Goal: Transaction & Acquisition: Book appointment/travel/reservation

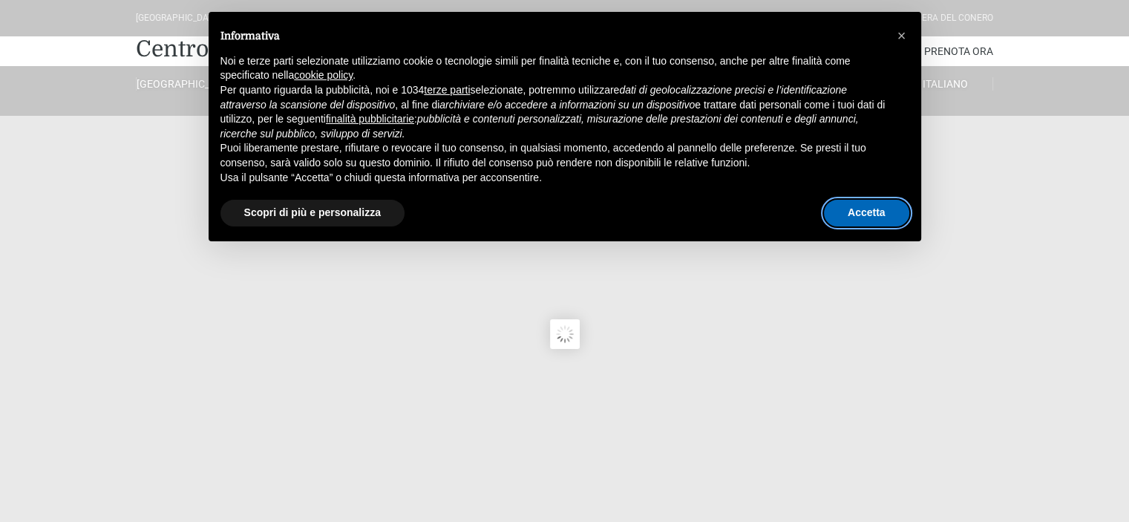
click at [854, 213] on button "Accetta" at bounding box center [866, 213] width 85 height 27
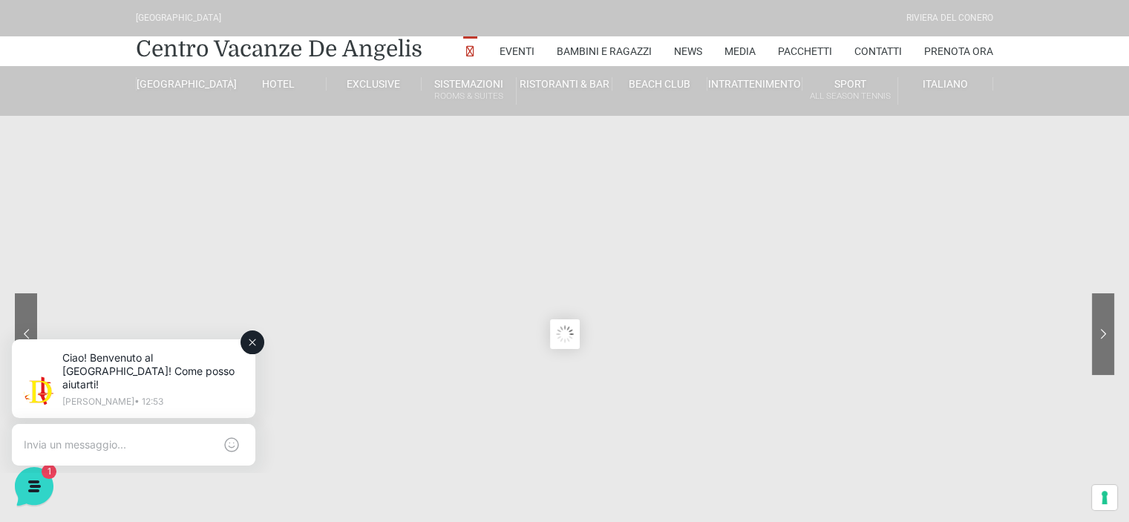
click at [242, 344] on button at bounding box center [252, 342] width 24 height 24
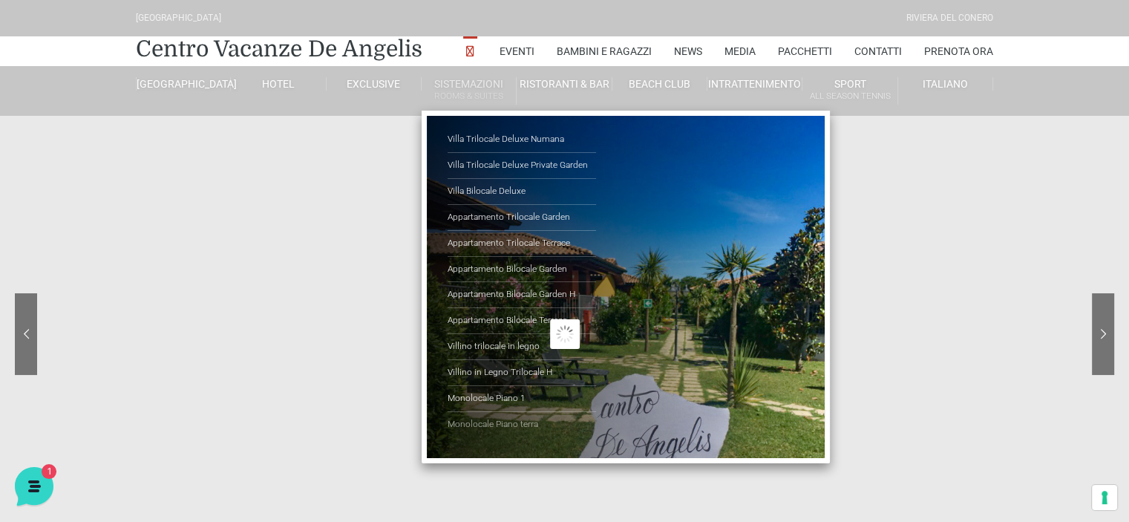
click at [502, 425] on link "Monolocale Piano terra" at bounding box center [521, 424] width 148 height 25
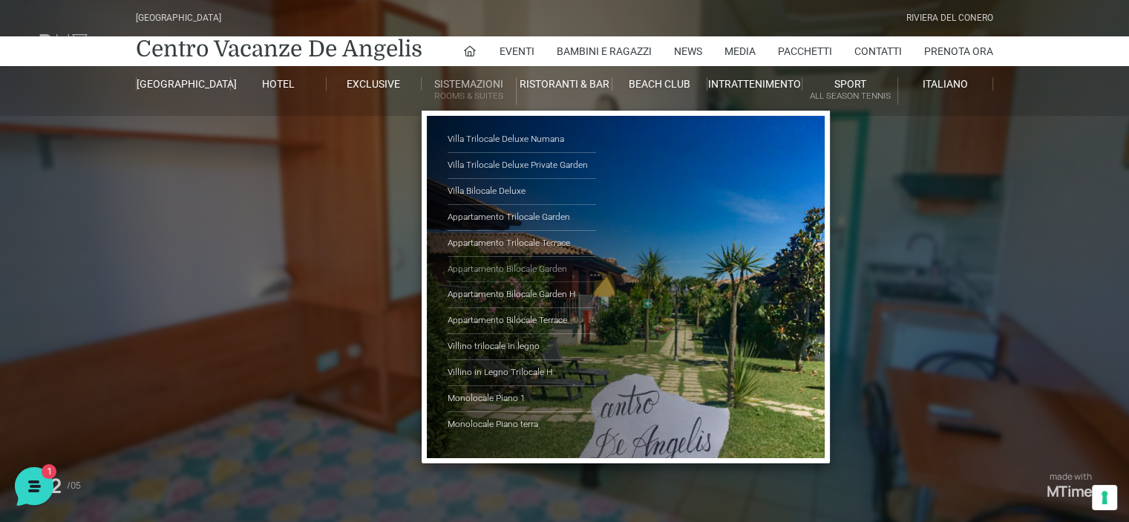
click at [502, 266] on link "Appartamento Bilocale Garden" at bounding box center [521, 270] width 148 height 26
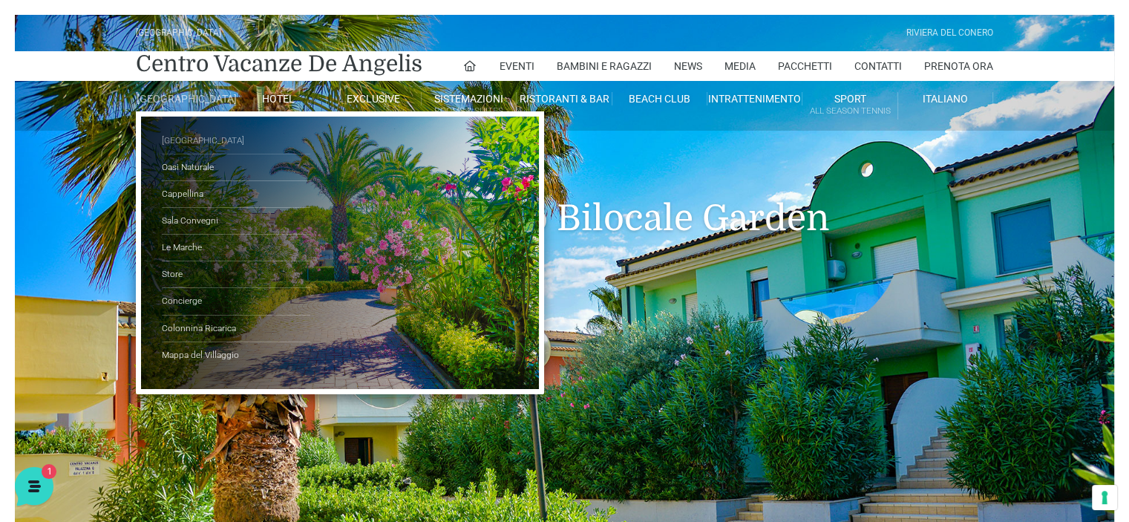
click at [188, 148] on link "[GEOGRAPHIC_DATA]" at bounding box center [236, 141] width 148 height 27
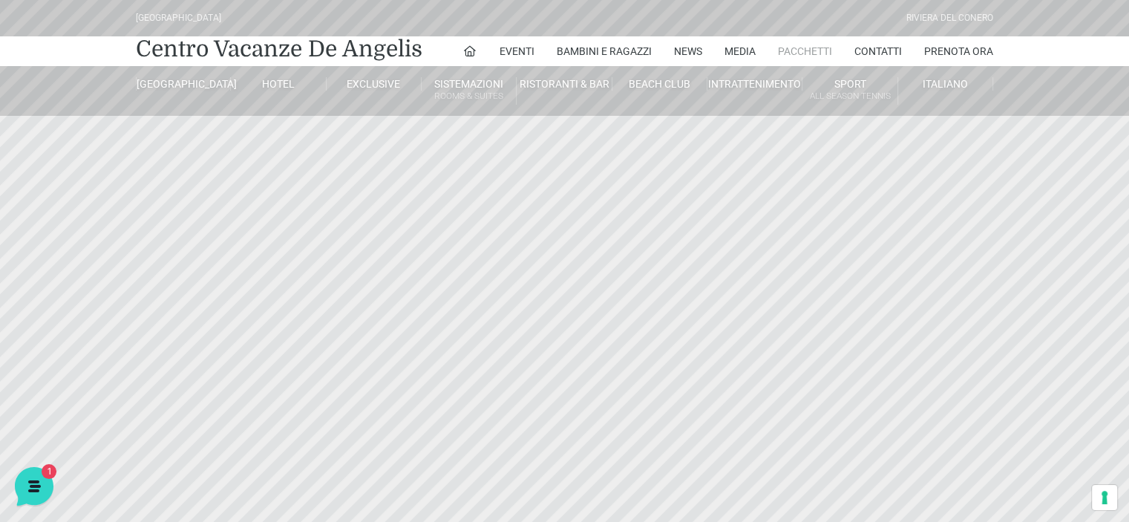
click at [809, 47] on link "Pacchetti" at bounding box center [805, 51] width 54 height 30
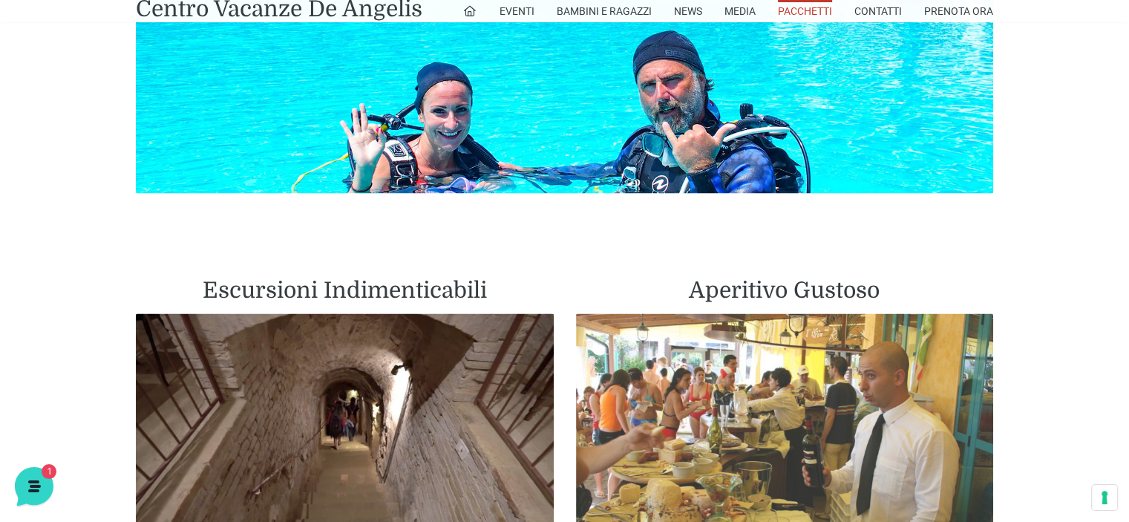
scroll to position [2820, 0]
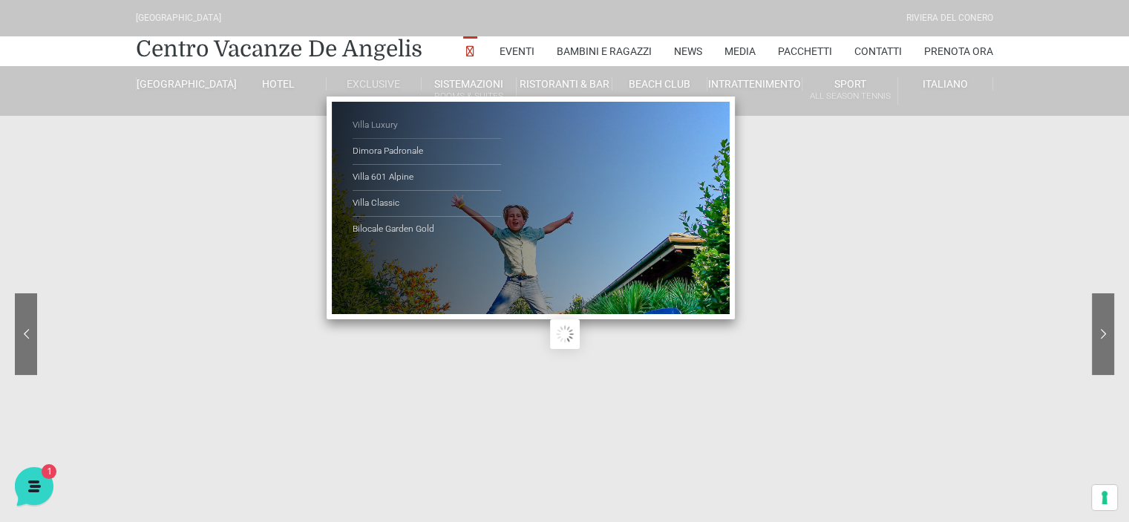
click at [380, 125] on link "Villa Luxury" at bounding box center [426, 126] width 148 height 26
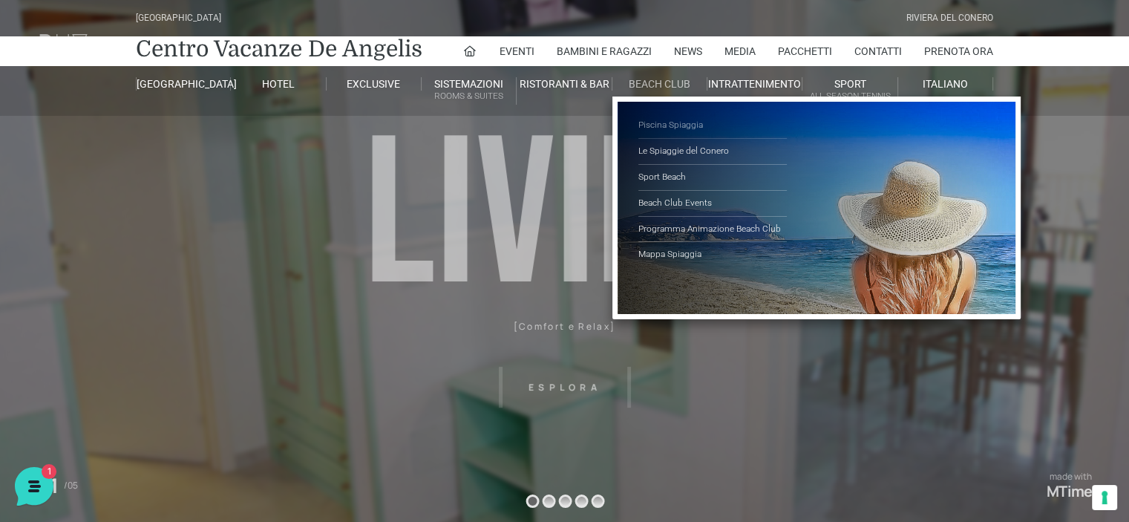
click at [659, 128] on link "Piscina Spiaggia" at bounding box center [712, 126] width 148 height 26
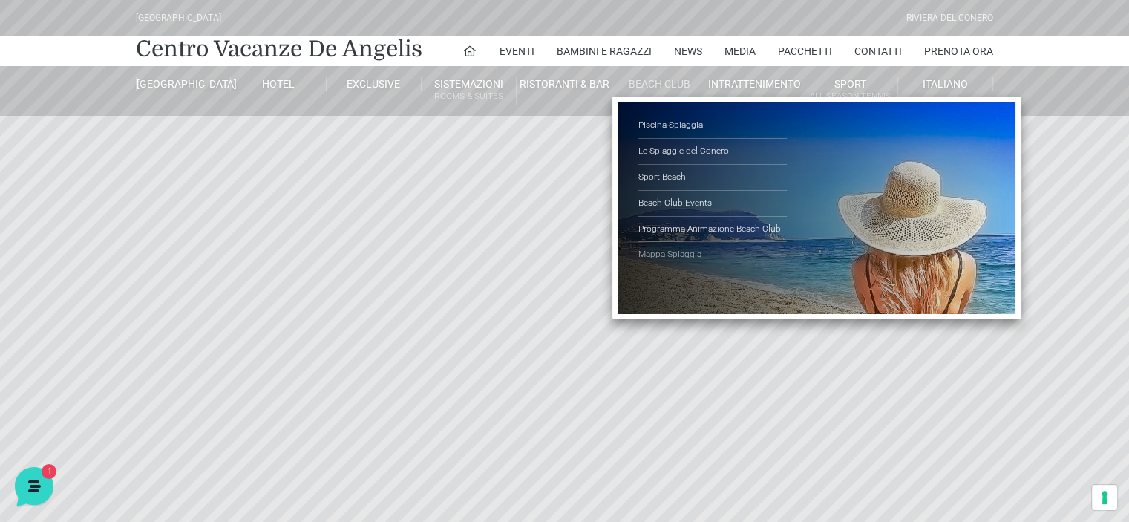
click at [685, 246] on link "Mappa Spiaggia" at bounding box center [712, 254] width 148 height 25
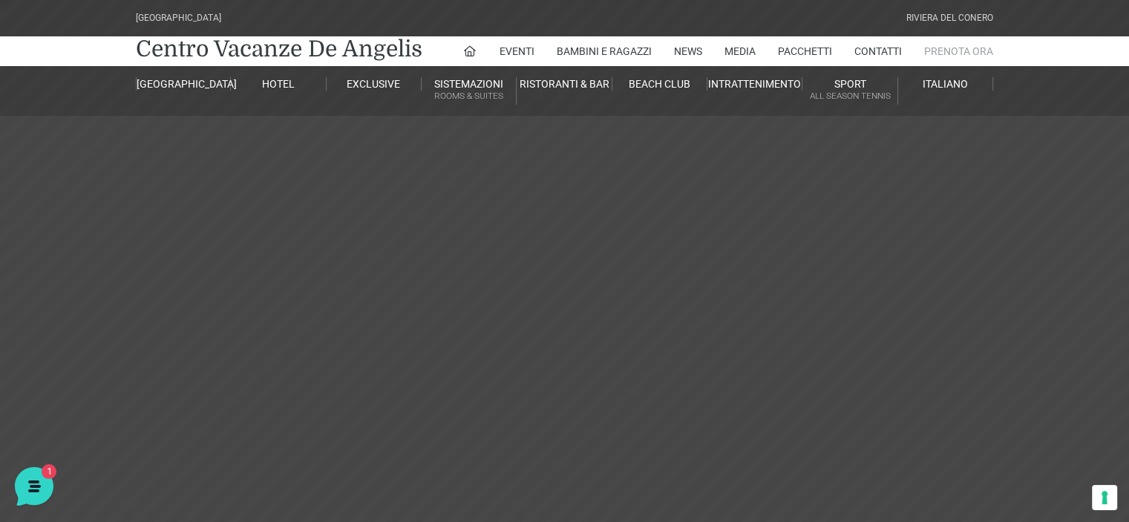
click at [979, 45] on link "Prenota Ora" at bounding box center [958, 51] width 69 height 30
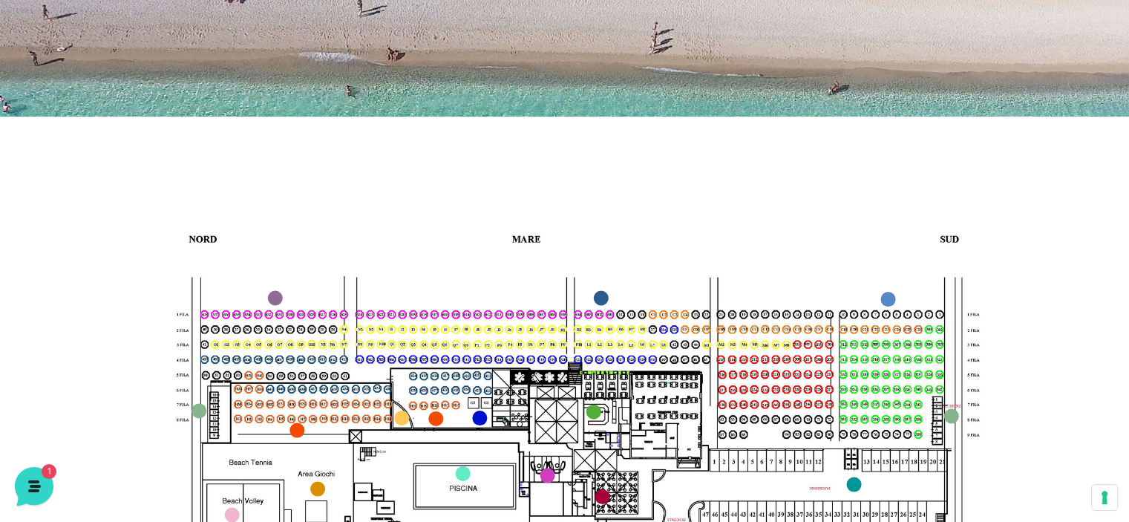
scroll to position [519, 0]
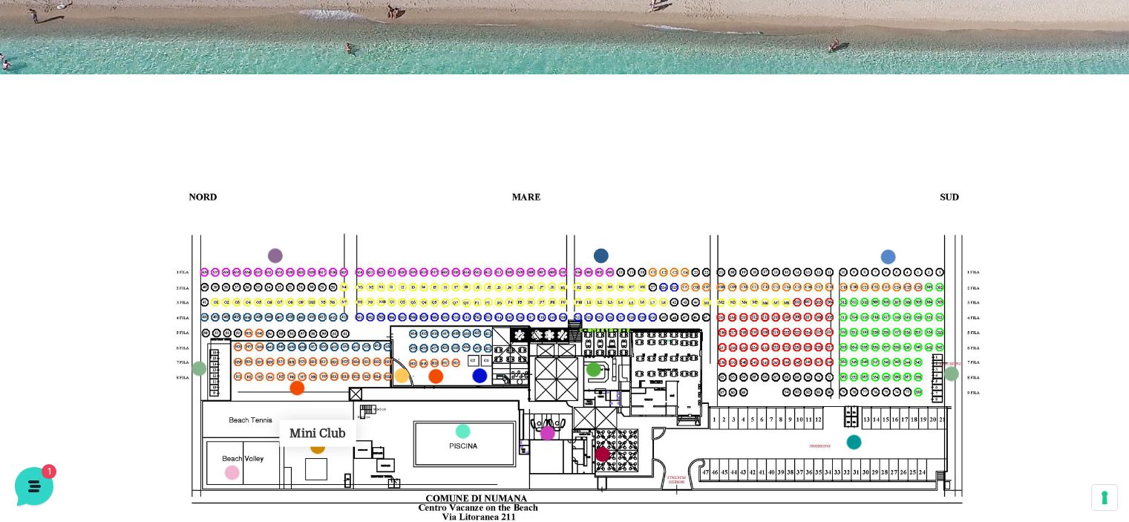
click at [320, 447] on link "Mini Club marker" at bounding box center [317, 446] width 15 height 15
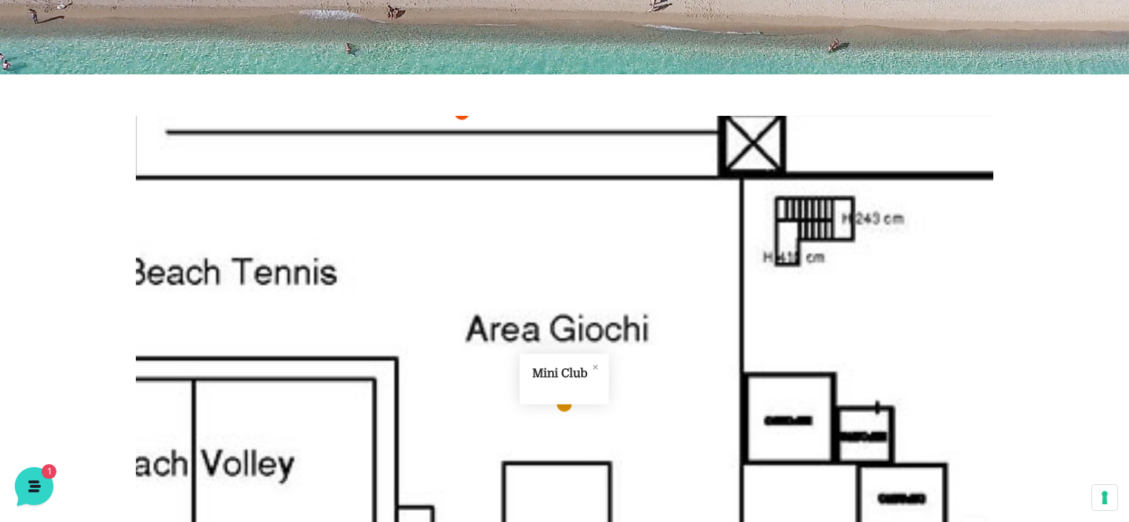
click at [569, 405] on link "Mini Club marker" at bounding box center [564, 404] width 15 height 15
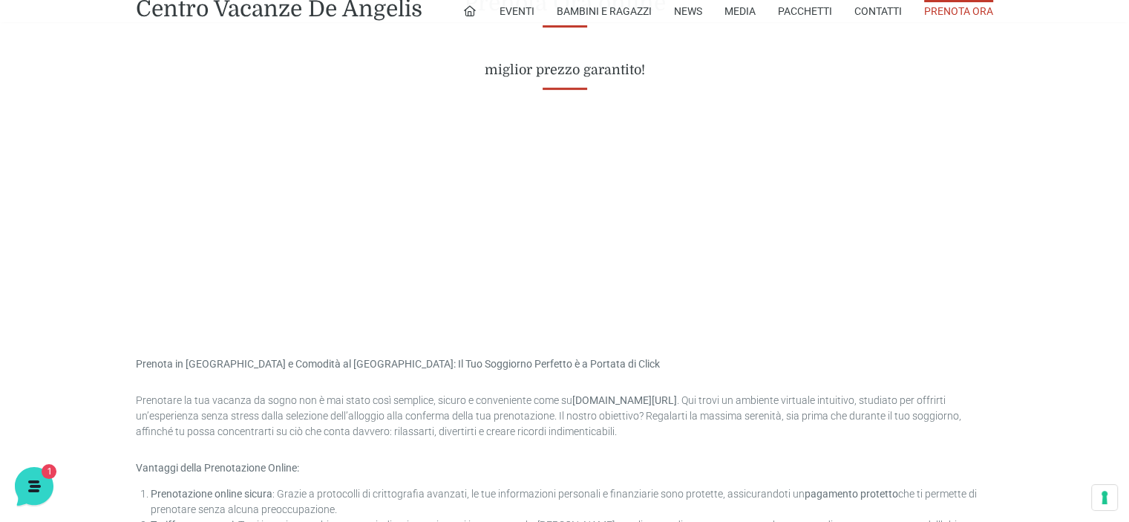
scroll to position [668, 0]
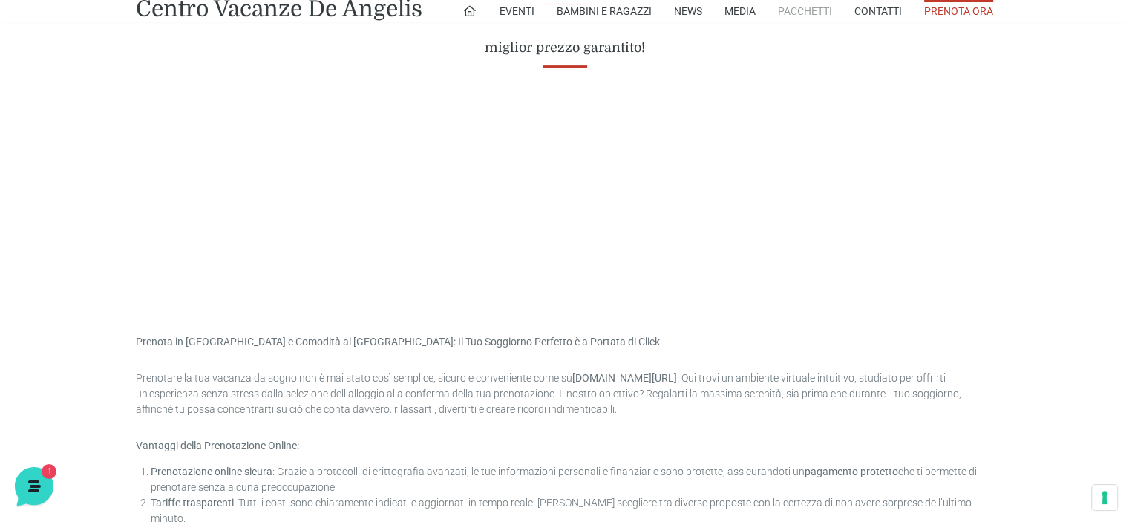
click at [808, 14] on link "Pacchetti" at bounding box center [805, 11] width 54 height 22
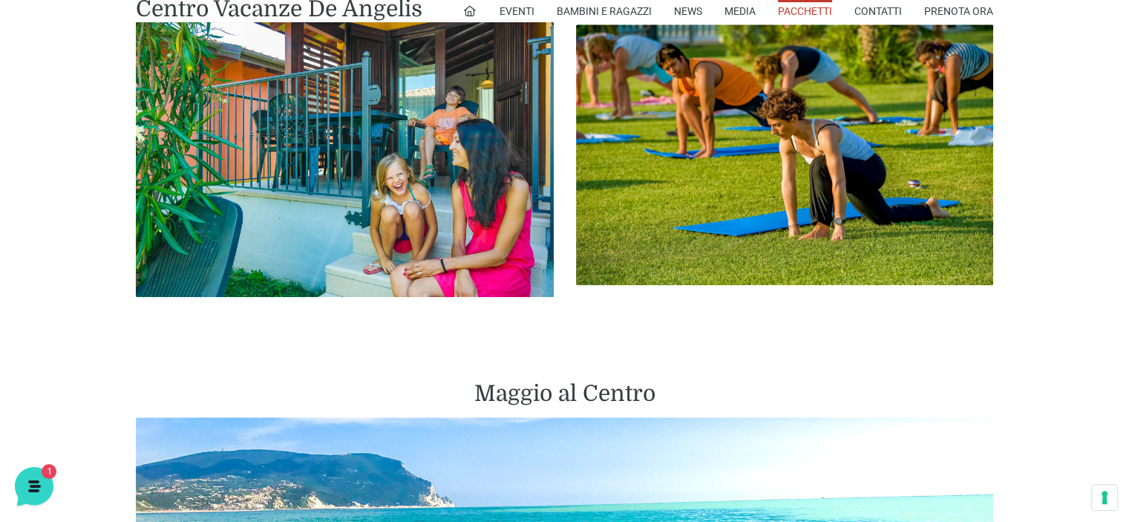
scroll to position [1261, 0]
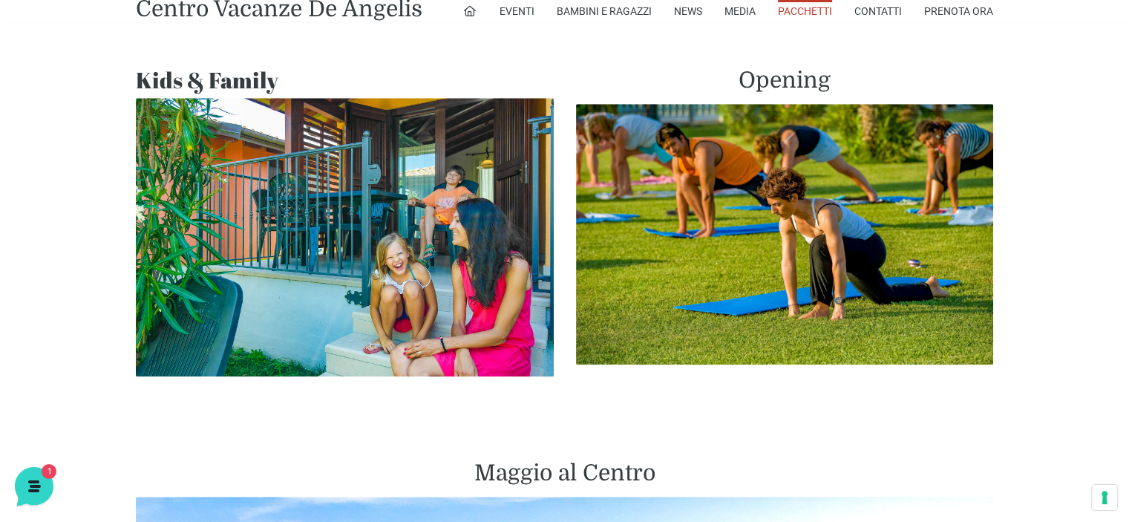
click at [485, 308] on img at bounding box center [345, 237] width 418 height 278
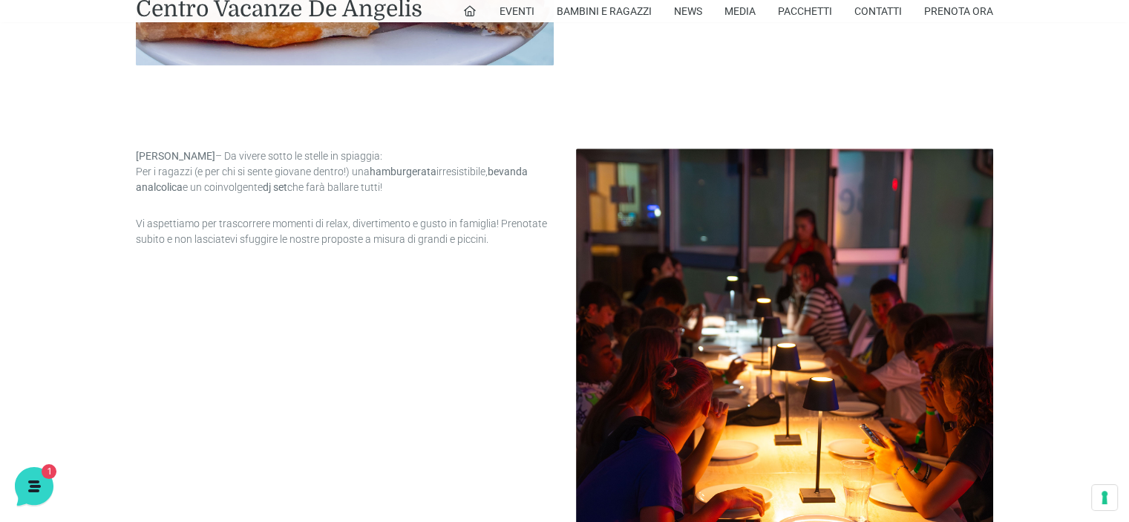
scroll to position [1484, 0]
